Goal: Information Seeking & Learning: Find specific fact

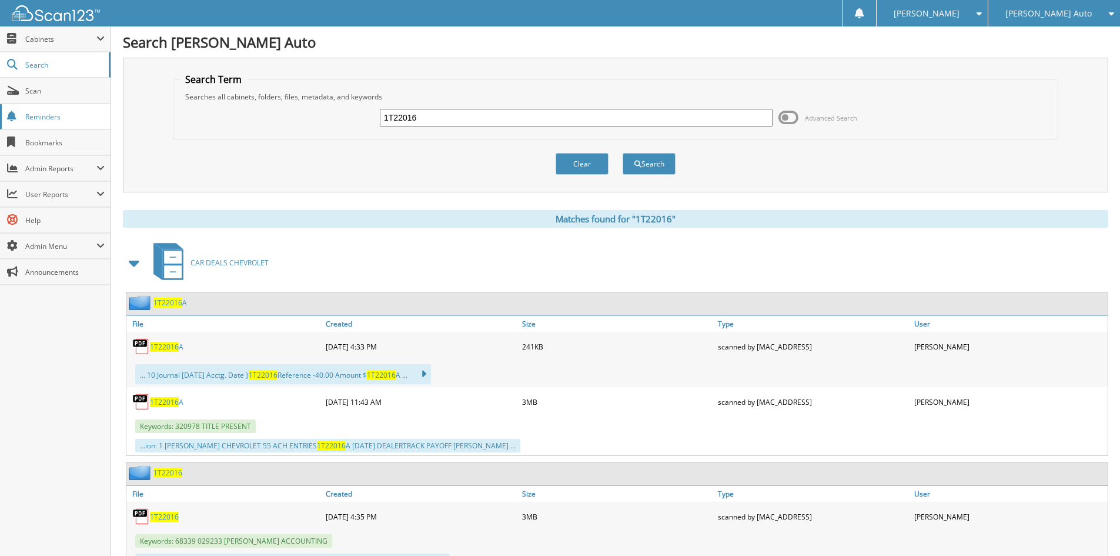
drag, startPoint x: 433, startPoint y: 116, endPoint x: 25, endPoint y: 110, distance: 407.4
click at [255, 115] on div "1T22016 Advanced Search" at bounding box center [615, 118] width 872 height 32
type input "409119"
click at [623, 153] on button "Search" at bounding box center [649, 164] width 53 height 22
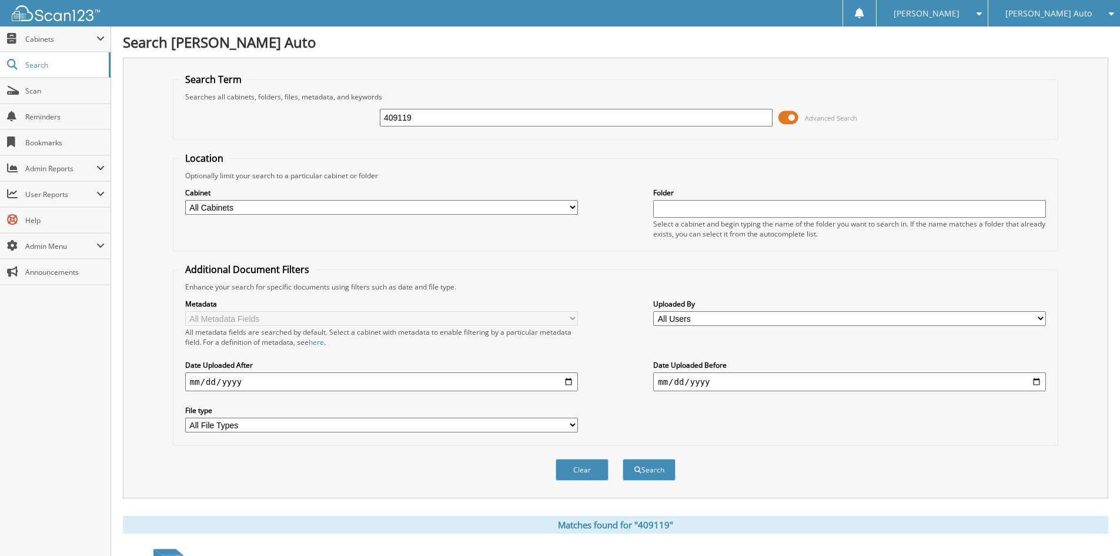
click at [789, 116] on span at bounding box center [788, 118] width 20 height 18
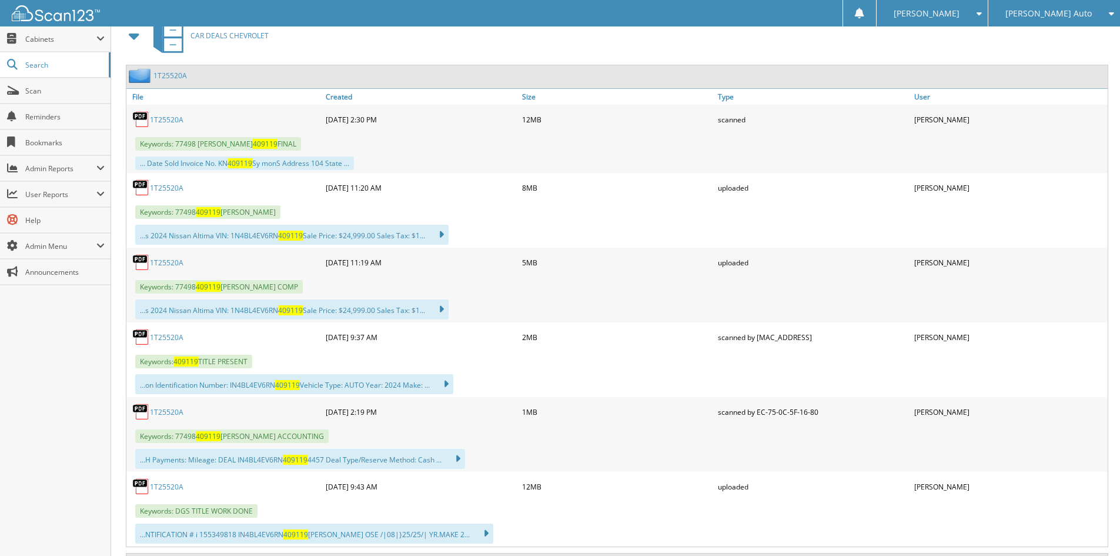
scroll to position [235, 0]
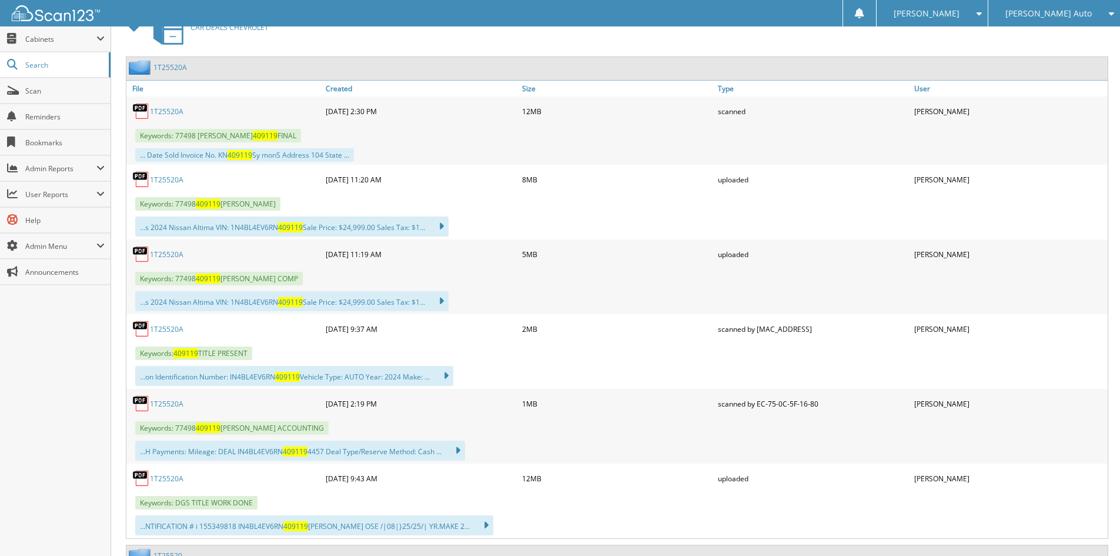
click at [164, 403] on link "1T25520A" at bounding box center [167, 404] width 34 height 10
click at [169, 479] on link "1T25520A" at bounding box center [167, 478] width 34 height 10
click at [160, 254] on link "1T25520A" at bounding box center [167, 254] width 34 height 10
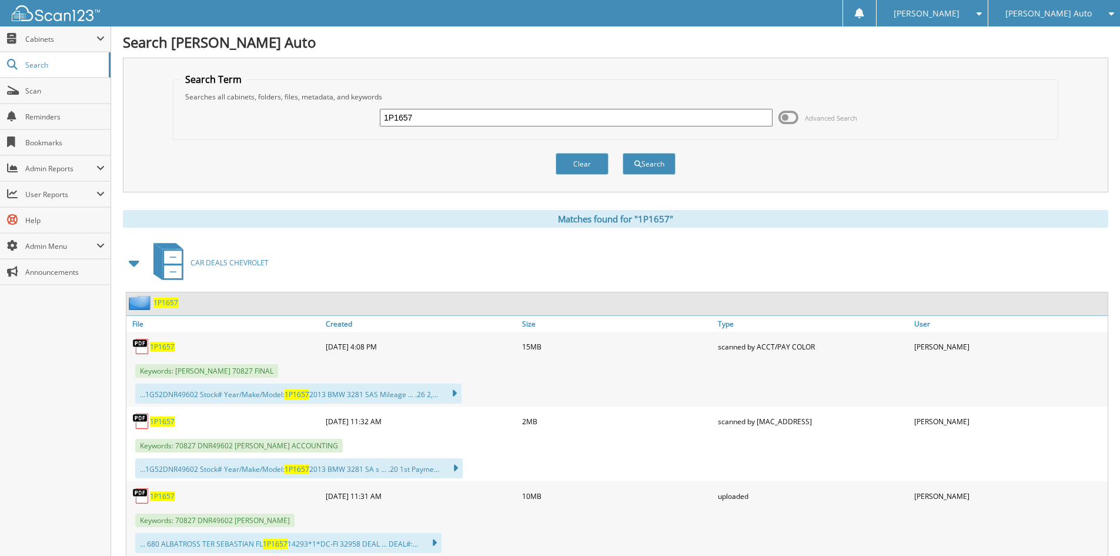
drag, startPoint x: 389, startPoint y: 122, endPoint x: 140, endPoint y: 124, distance: 248.7
click at [236, 124] on div "1P1657 Advanced Search" at bounding box center [615, 118] width 872 height 32
type input "1t23327"
click at [623, 153] on button "Search" at bounding box center [649, 164] width 53 height 22
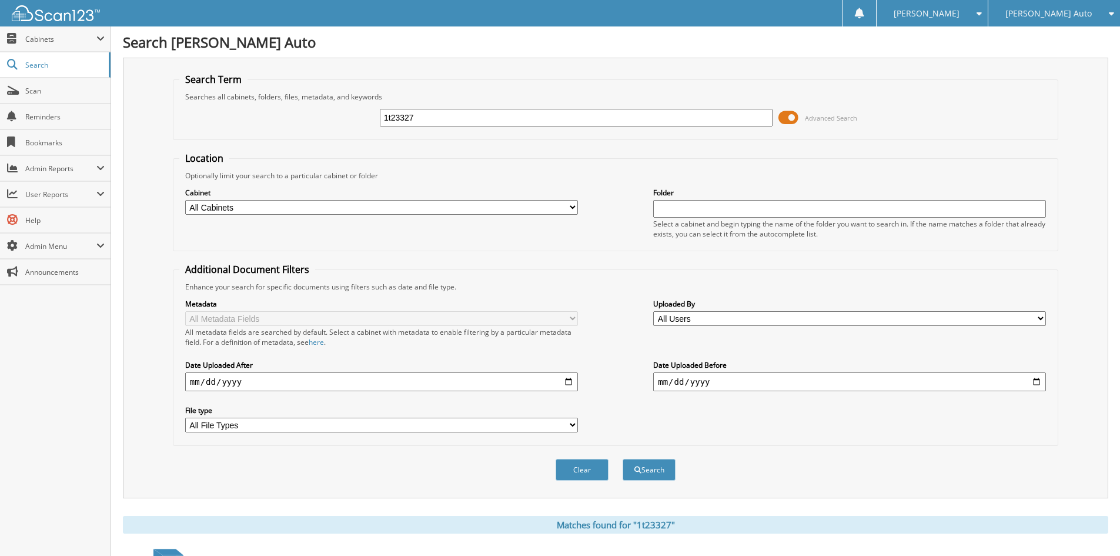
click at [797, 113] on span at bounding box center [788, 118] width 20 height 18
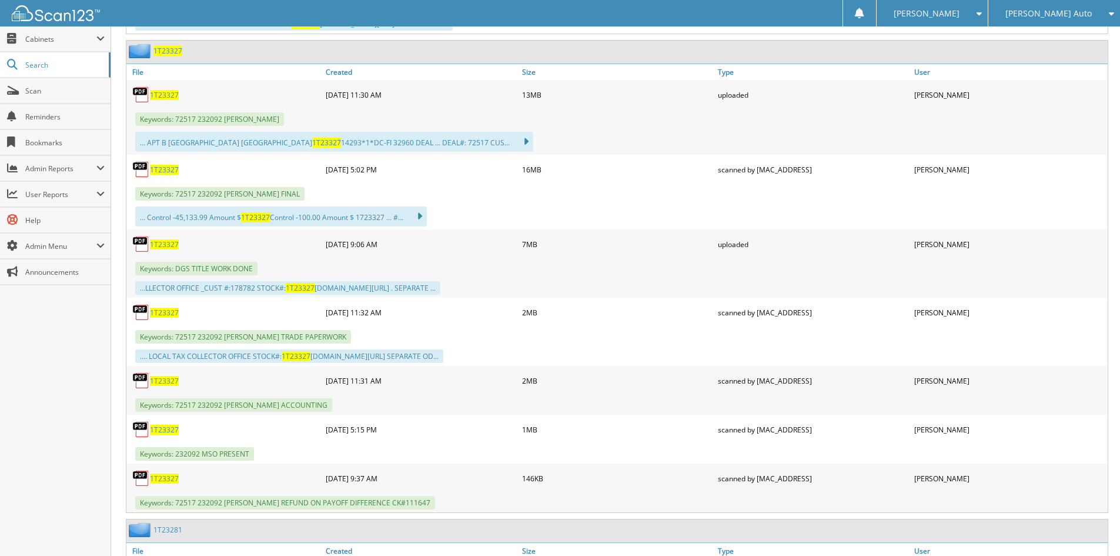
scroll to position [470, 0]
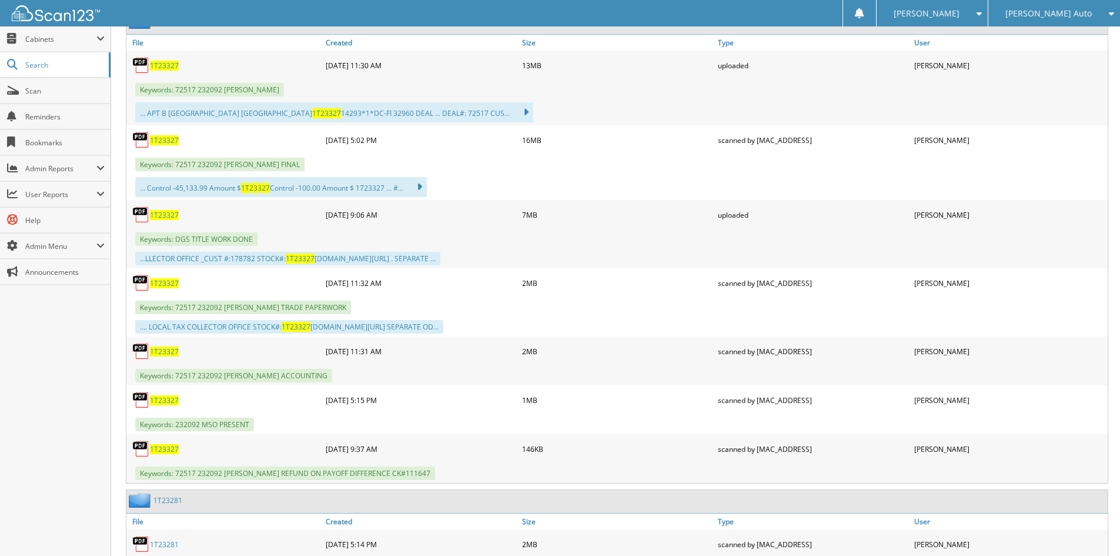
click at [162, 352] on span "1T23327" at bounding box center [164, 351] width 29 height 10
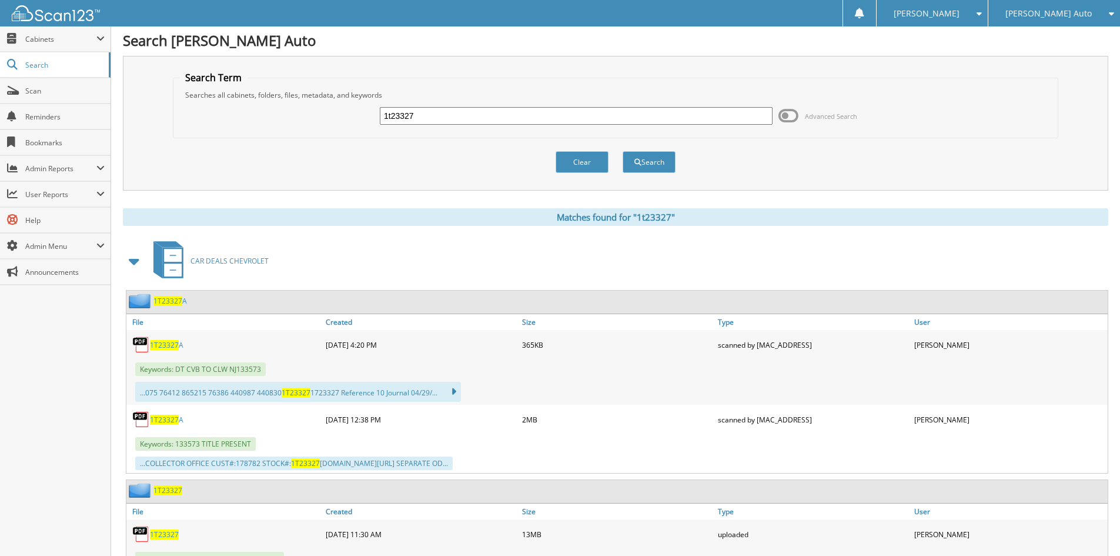
scroll to position [0, 0]
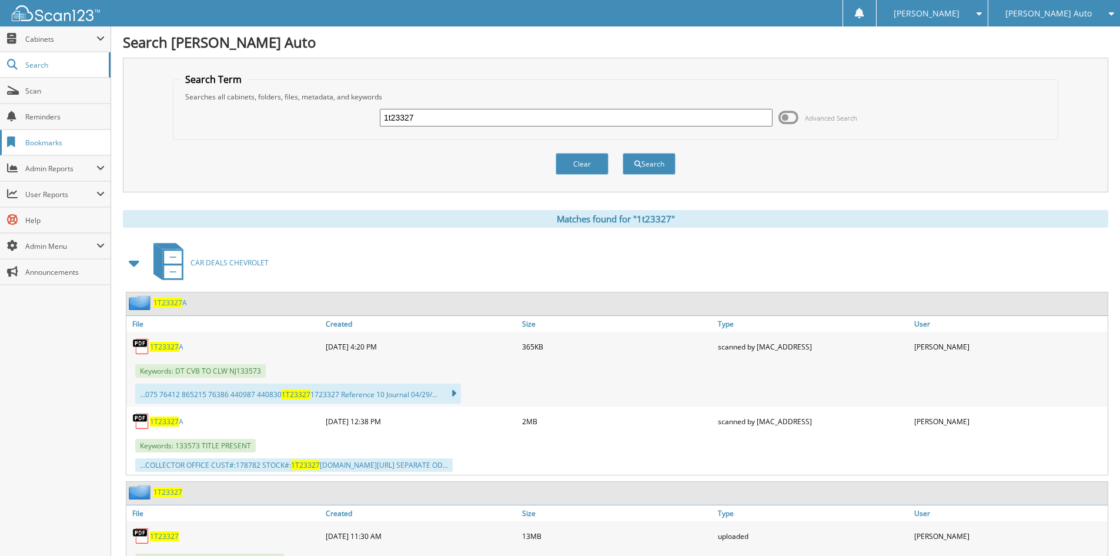
drag, startPoint x: 430, startPoint y: 113, endPoint x: 9, endPoint y: 136, distance: 422.1
click at [205, 123] on div "1t23327 Advanced Search" at bounding box center [615, 118] width 872 height 32
type input "1p25009"
click at [623, 153] on button "Search" at bounding box center [649, 164] width 53 height 22
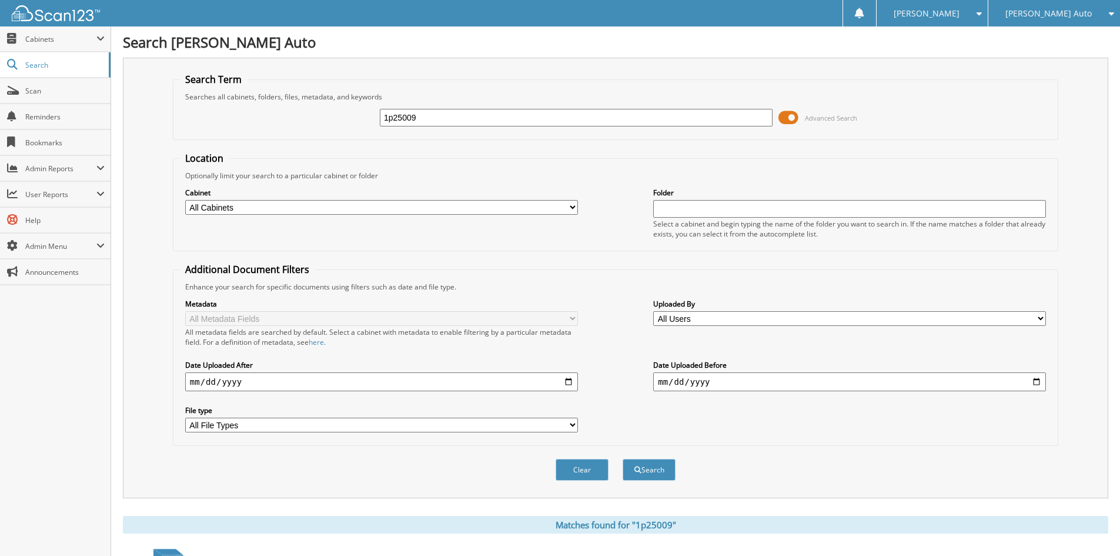
drag, startPoint x: 786, startPoint y: 114, endPoint x: 784, endPoint y: 136, distance: 21.9
click at [786, 115] on span at bounding box center [788, 118] width 20 height 18
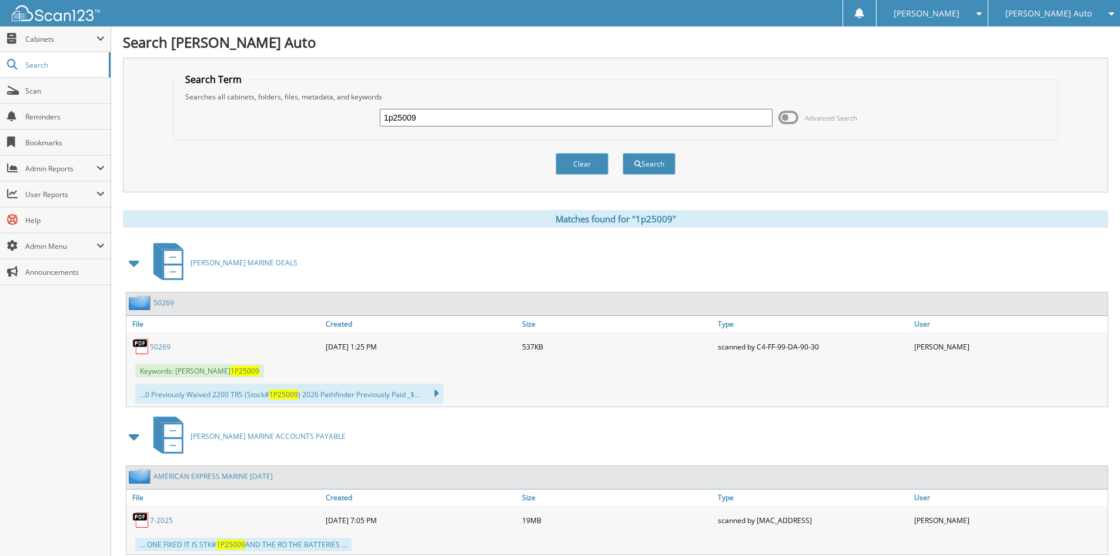
click at [154, 344] on link "50269" at bounding box center [160, 347] width 21 height 10
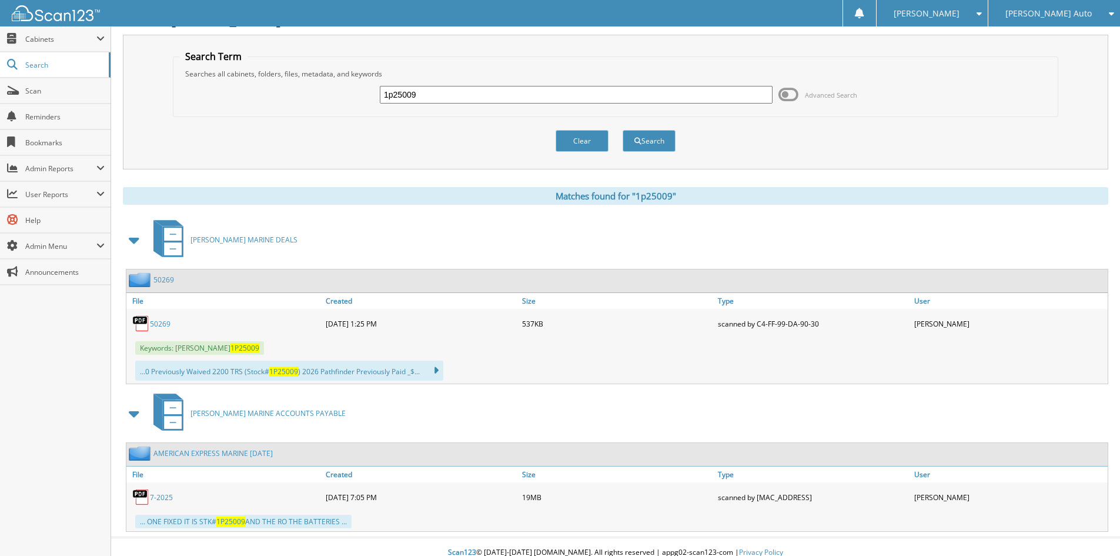
scroll to position [34, 0]
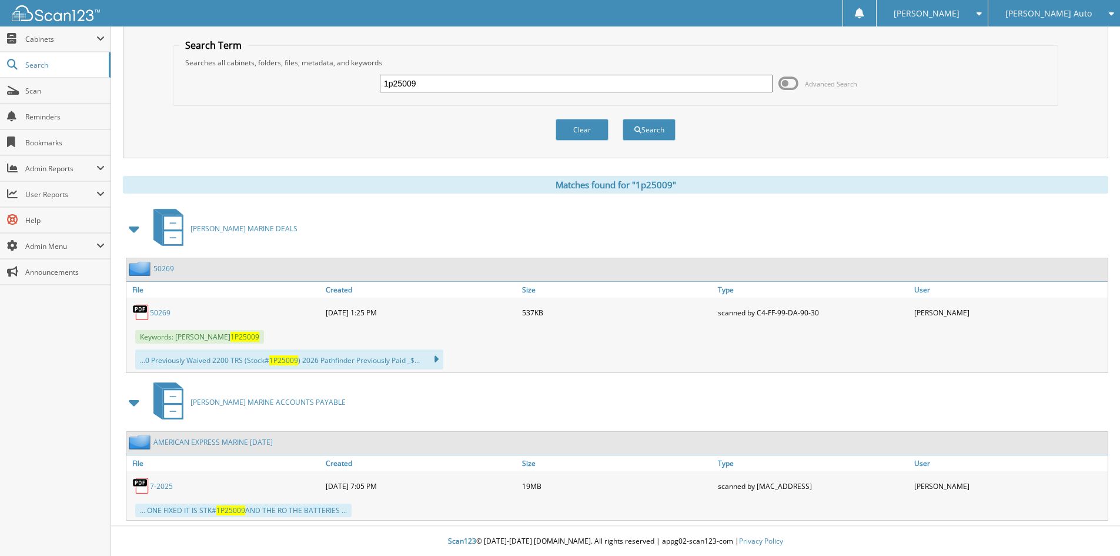
click at [157, 486] on link "7-2025" at bounding box center [161, 486] width 23 height 10
click at [192, 509] on div "... ONE FIXED IT IS STK# 1P25009 AND THE RO THE BATTERIES ..." at bounding box center [243, 510] width 216 height 14
click at [167, 483] on link "7-2025" at bounding box center [161, 486] width 23 height 10
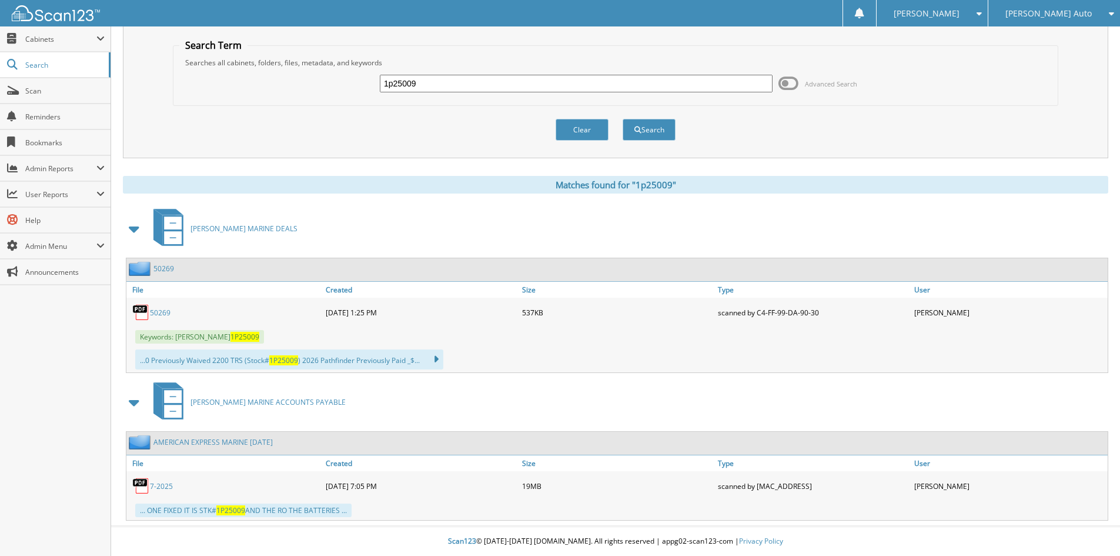
click at [1060, 23] on div "[PERSON_NAME] Auto" at bounding box center [1054, 13] width 120 height 26
click at [1043, 46] on link "[PERSON_NAME] Chevrolet of [GEOGRAPHIC_DATA]" at bounding box center [1054, 42] width 132 height 32
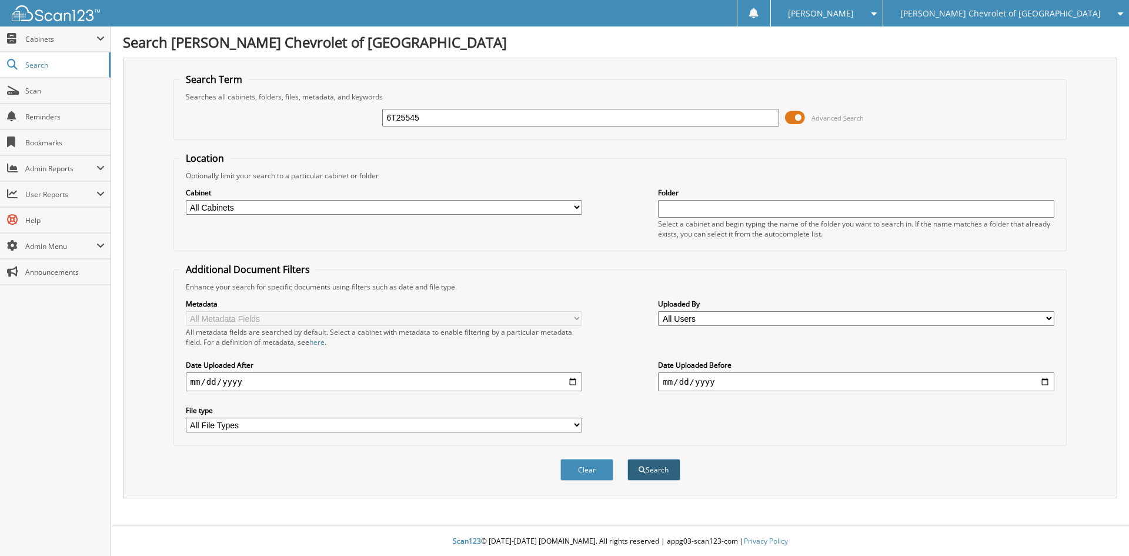
type input "6T25545"
click at [651, 467] on button "Search" at bounding box center [653, 470] width 53 height 22
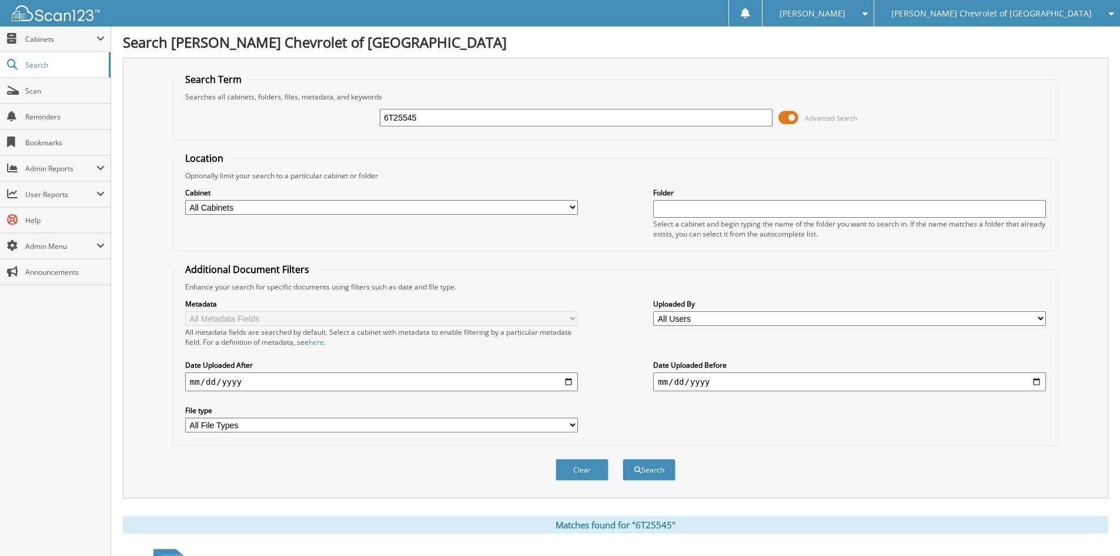
click at [789, 122] on span at bounding box center [788, 118] width 20 height 18
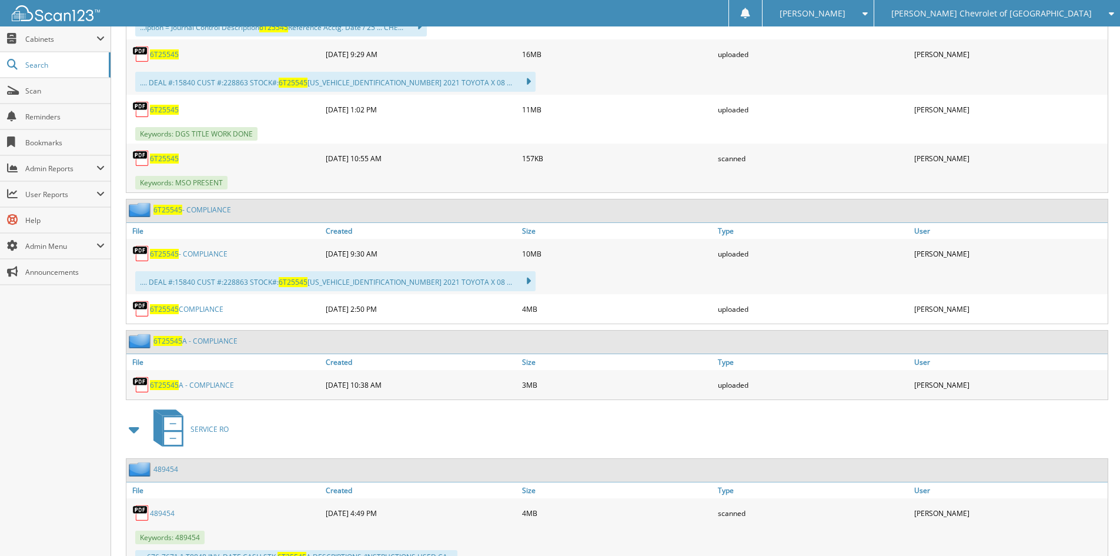
scroll to position [823, 0]
click at [193, 309] on link "6T25545 COMPLIANCE" at bounding box center [186, 308] width 73 height 10
